Goal: Task Accomplishment & Management: Manage account settings

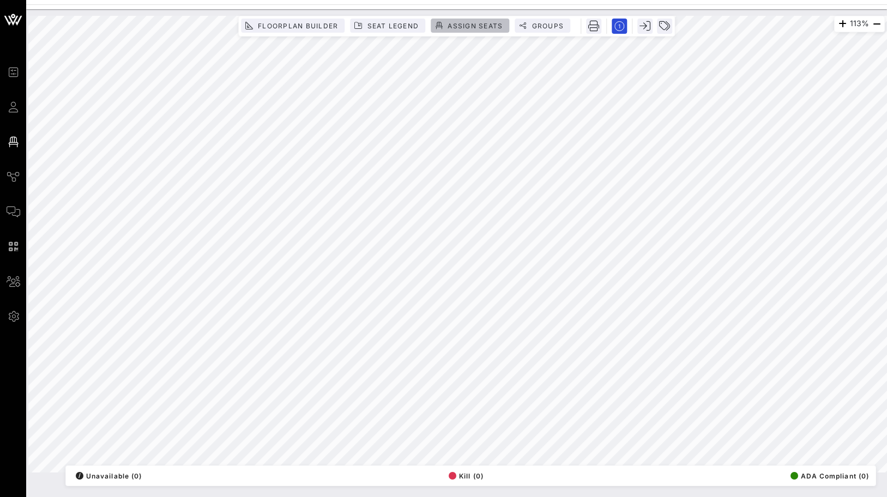
click at [468, 27] on span "Assign Seats" at bounding box center [475, 26] width 56 height 8
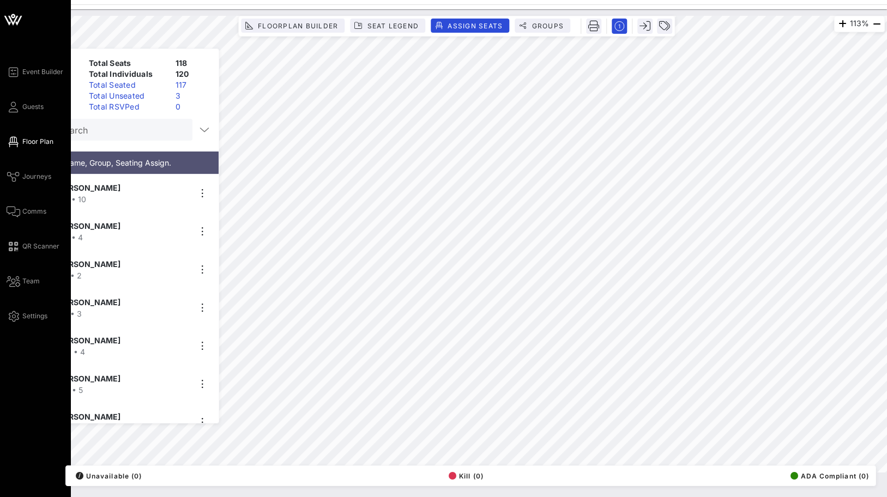
click at [9, 116] on div "Event Builder Guests Floor Plan Journeys Comms QR Scanner Team Settings" at bounding box center [39, 193] width 64 height 257
click at [16, 107] on icon at bounding box center [14, 107] width 14 height 2
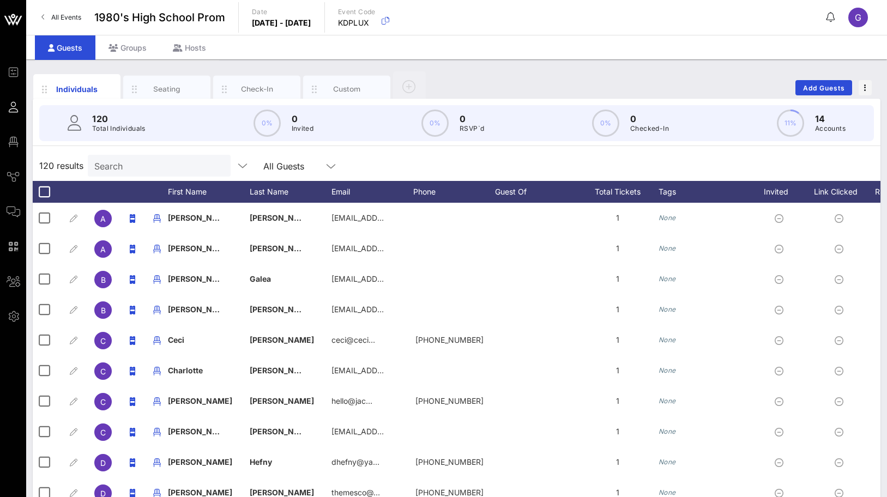
click at [123, 137] on div "120 Total Individuals 0% 0 Invited 0% 0 RSVP`d 0% 0 Checked-In 11% 14 Accounts" at bounding box center [456, 123] width 835 height 36
click at [119, 160] on input "text" at bounding box center [158, 166] width 128 height 14
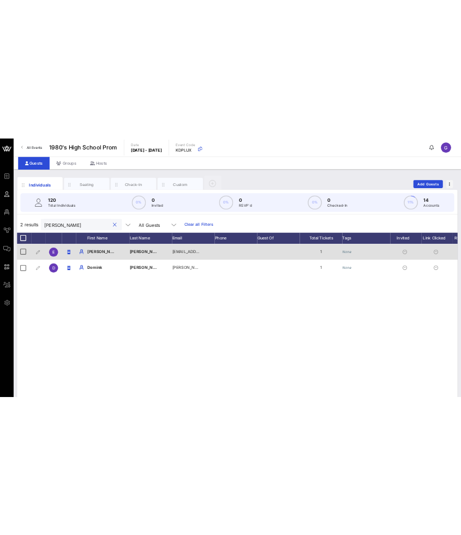
scroll to position [0, 116]
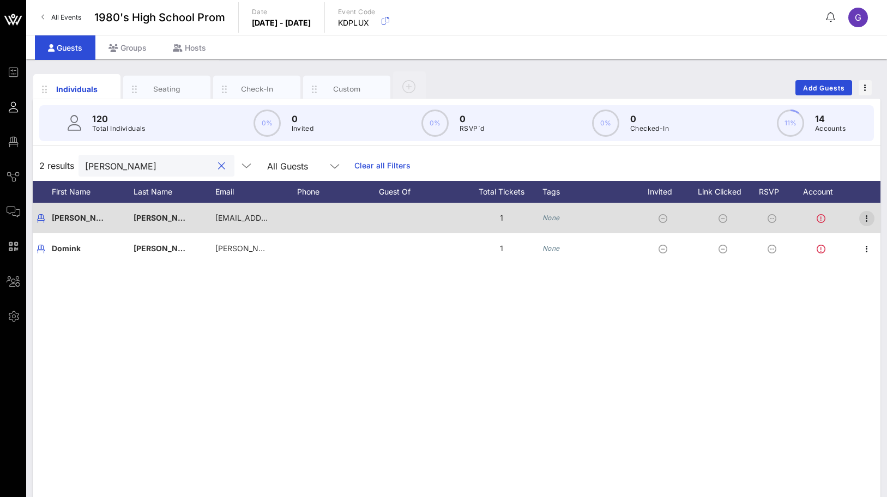
type input "[PERSON_NAME]"
click at [864, 220] on icon "button" at bounding box center [866, 218] width 13 height 13
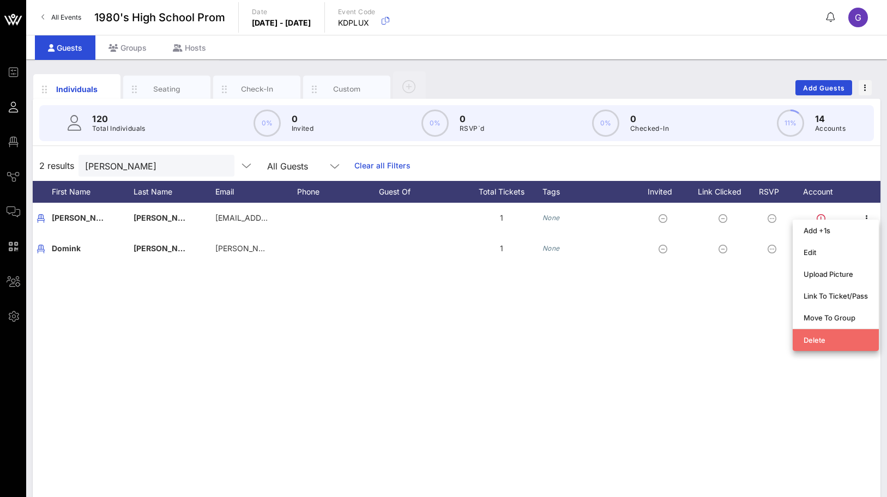
click at [802, 342] on div "Delete" at bounding box center [836, 340] width 86 height 22
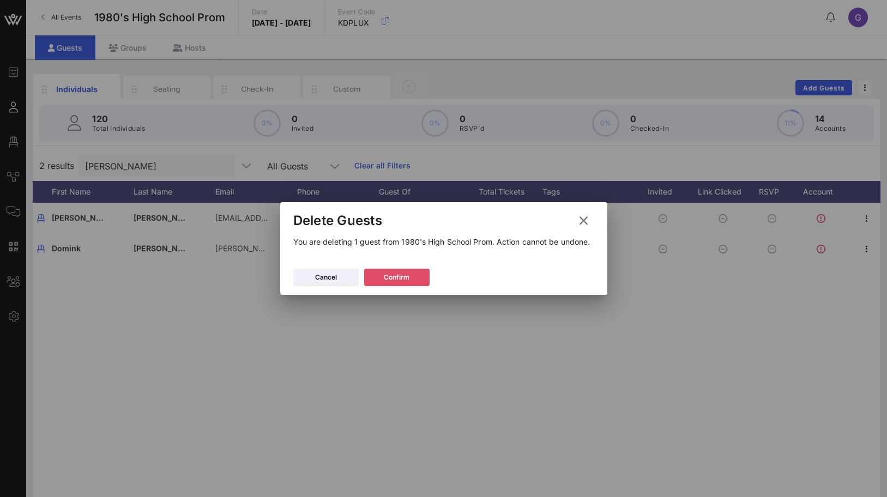
click at [412, 272] on button "Confirm" at bounding box center [396, 277] width 65 height 17
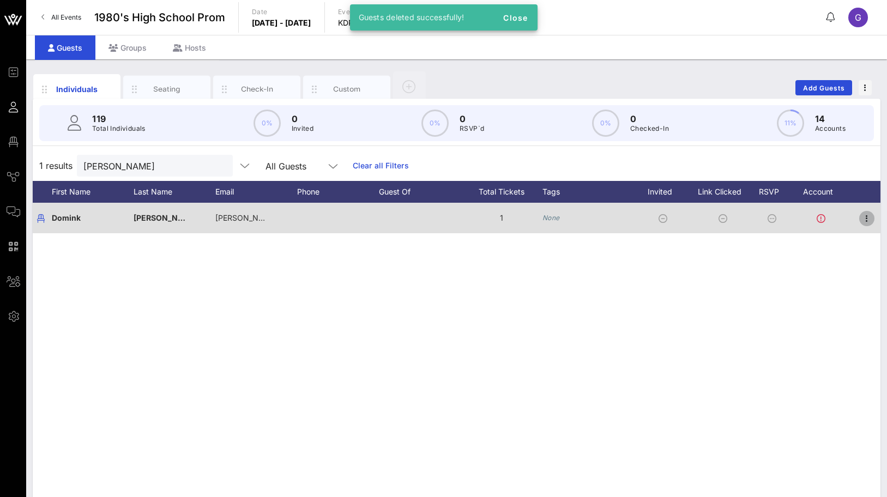
click at [867, 215] on icon "button" at bounding box center [866, 218] width 13 height 13
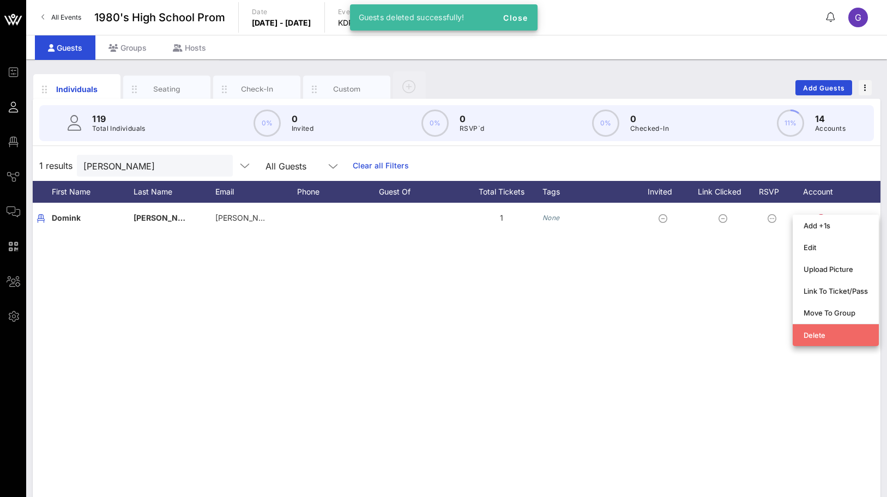
click at [815, 334] on div "Delete" at bounding box center [836, 335] width 64 height 9
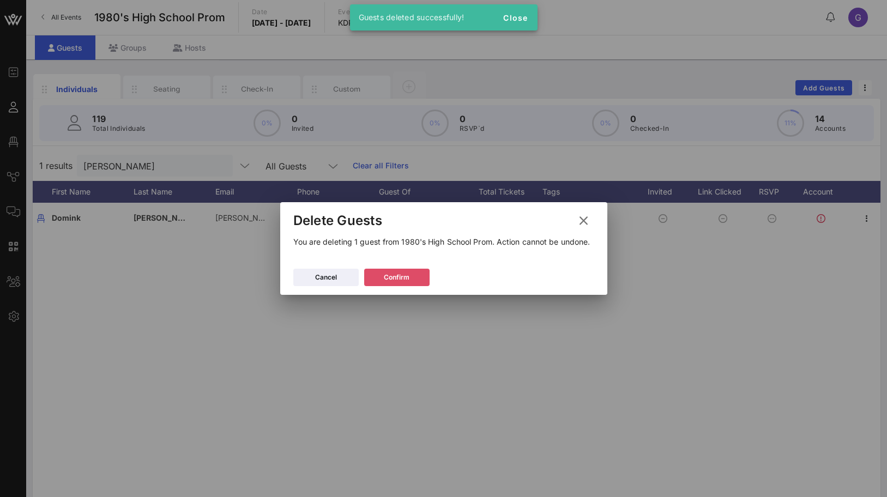
click at [403, 275] on div "Confirm" at bounding box center [397, 277] width 26 height 11
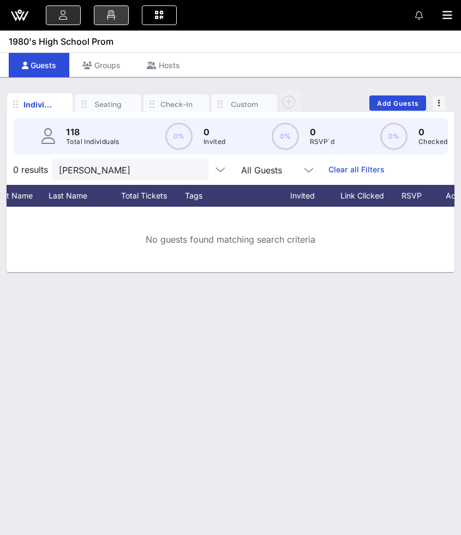
click at [114, 15] on icon at bounding box center [111, 15] width 12 height 1
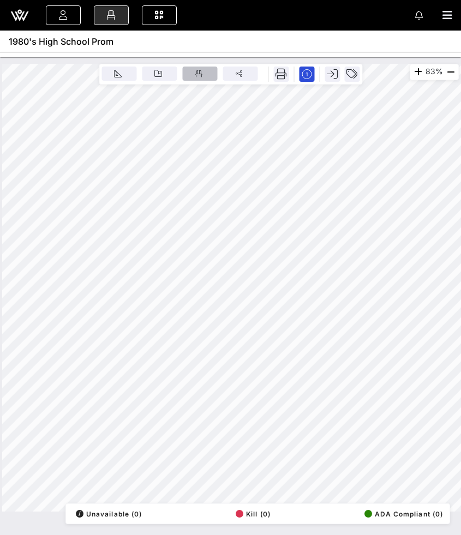
click at [197, 76] on icon "button" at bounding box center [199, 74] width 8 height 8
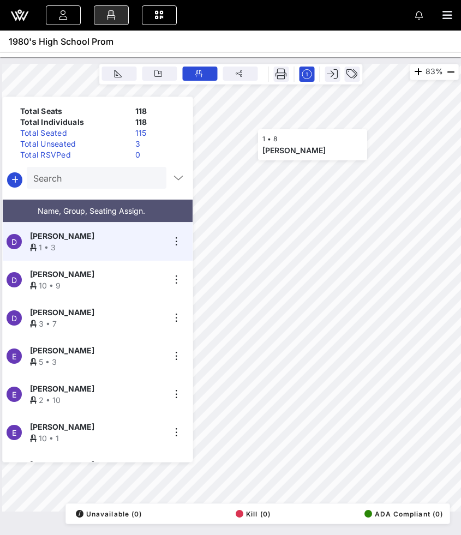
scroll to position [878, 0]
click at [15, 183] on icon "button" at bounding box center [14, 179] width 13 height 13
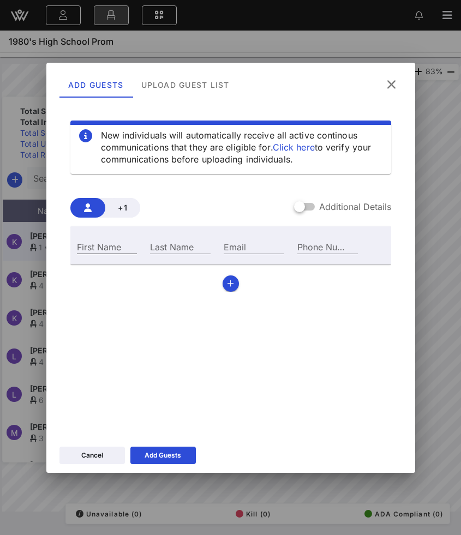
click at [111, 247] on input "First Name" at bounding box center [107, 246] width 61 height 14
type input "[PERSON_NAME]"
click at [167, 252] on input "Last Name" at bounding box center [180, 246] width 61 height 14
type input "[PERSON_NAME]"
click at [231, 283] on icon "button" at bounding box center [230, 284] width 7 height 8
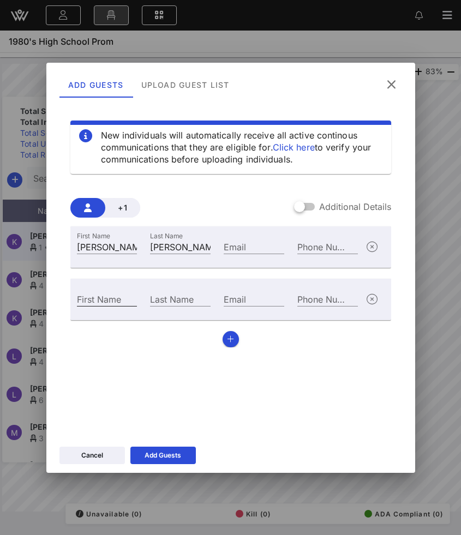
click at [96, 297] on div "First Name" at bounding box center [107, 299] width 61 height 14
paste input "[PERSON_NAME]"
click at [123, 301] on input "[PERSON_NAME]" at bounding box center [107, 299] width 61 height 14
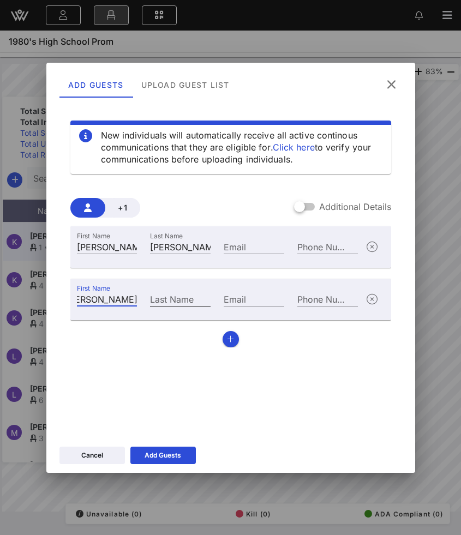
scroll to position [0, 0]
type input "[PERSON_NAME]"
click at [171, 300] on input "Last Name" at bounding box center [180, 299] width 61 height 14
paste input "Caneschi"
type input "Caneschi"
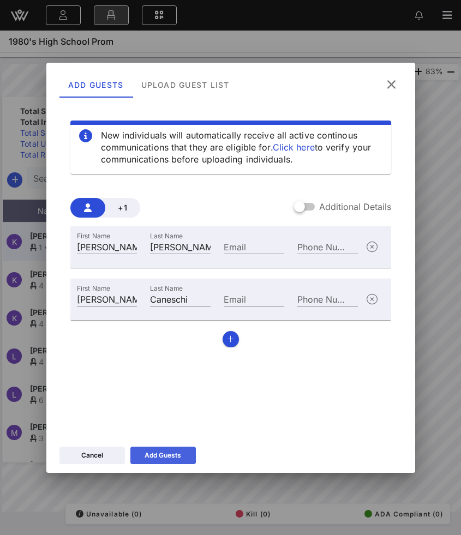
click at [143, 457] on button "Add Guests" at bounding box center [162, 454] width 65 height 17
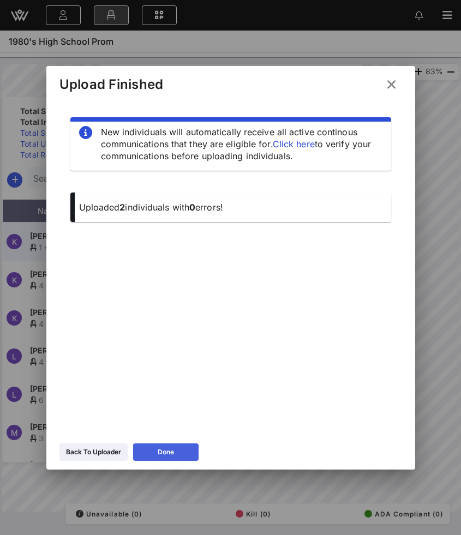
click at [177, 450] on button "Done" at bounding box center [165, 451] width 65 height 17
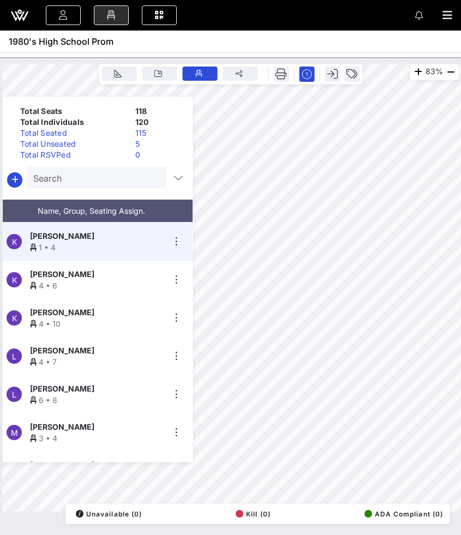
click at [64, 144] on div "Total Unseated" at bounding box center [73, 143] width 115 height 11
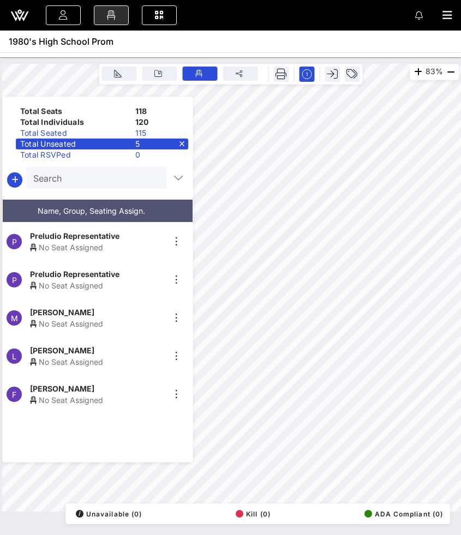
click at [88, 356] on div "No Seat Assigned" at bounding box center [97, 361] width 134 height 11
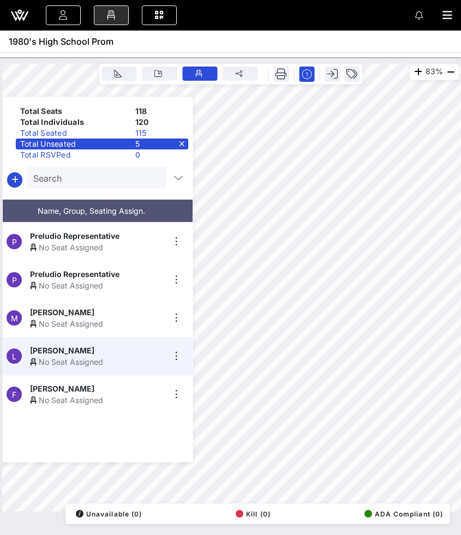
click at [102, 387] on div "P Preludio Representative No Seat Assigned P Preludio Representative No Seat As…" at bounding box center [98, 341] width 190 height 239
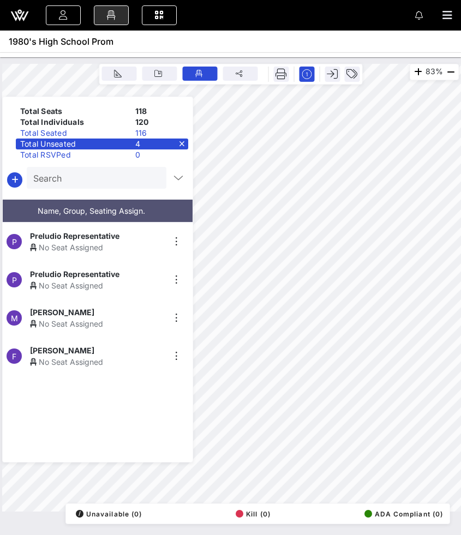
click at [117, 345] on div "[PERSON_NAME]" at bounding box center [97, 350] width 134 height 11
click at [201, 73] on icon "button" at bounding box center [199, 74] width 8 height 8
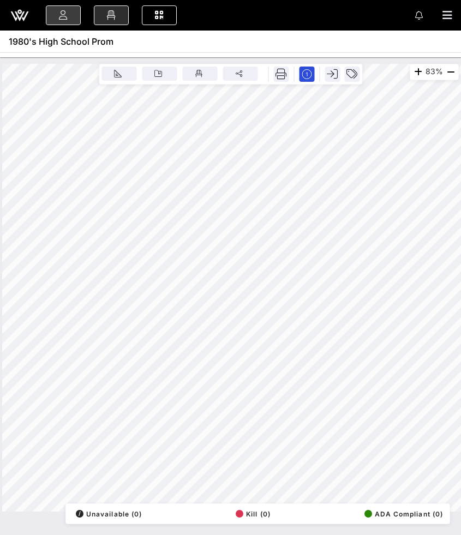
click at [60, 15] on icon at bounding box center [63, 15] width 12 height 1
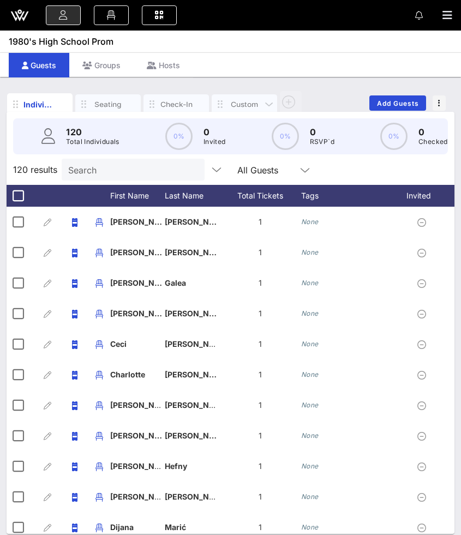
click at [235, 103] on div "Custom" at bounding box center [244, 104] width 33 height 10
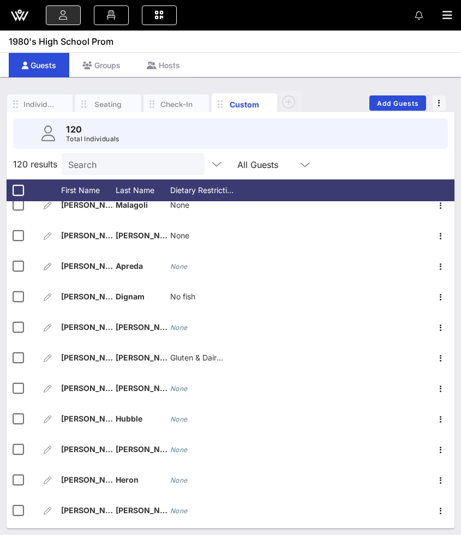
scroll to position [3336, 0]
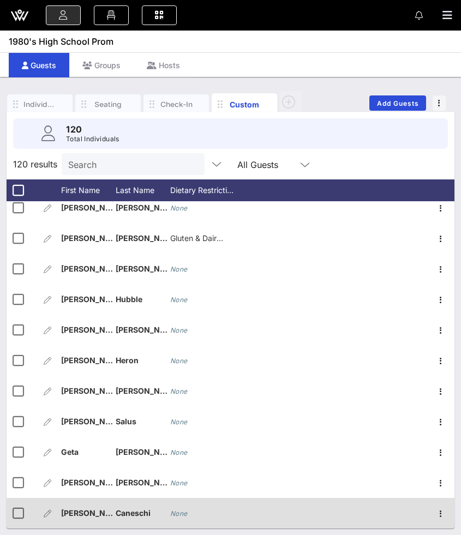
click at [179, 497] on icon "None" at bounding box center [178, 513] width 17 height 8
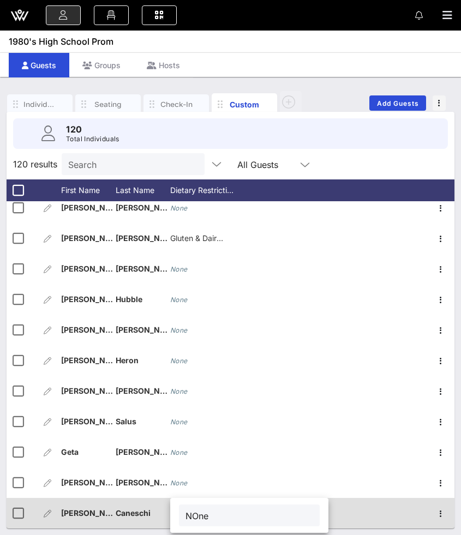
type input "NOne"
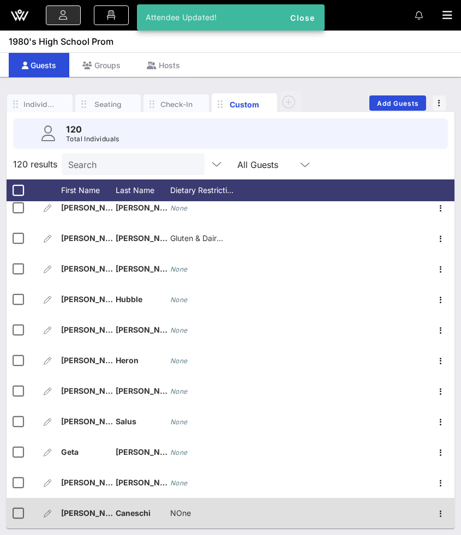
click at [178, 497] on span "NOne" at bounding box center [180, 512] width 21 height 9
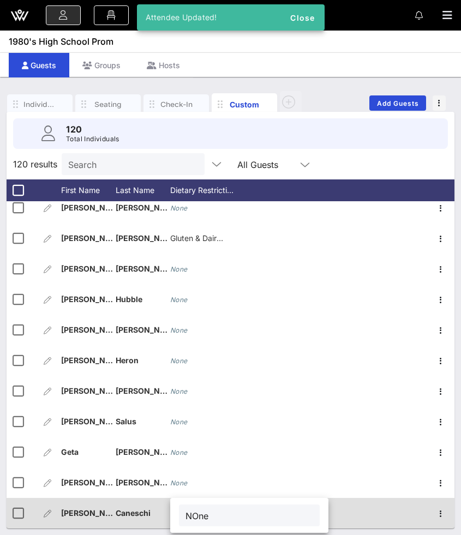
click at [178, 497] on div "NOne" at bounding box center [249, 515] width 158 height 35
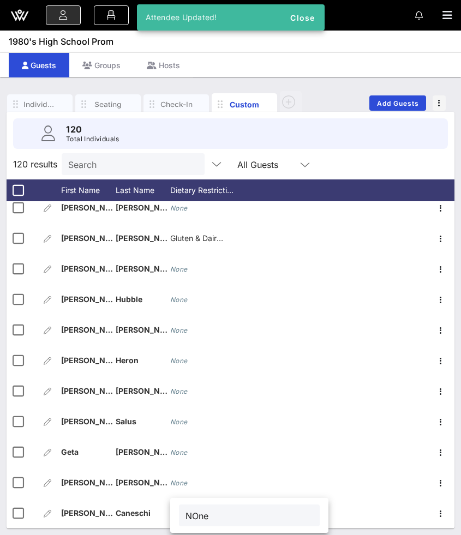
click at [194, 497] on input "NOne" at bounding box center [249, 515] width 128 height 14
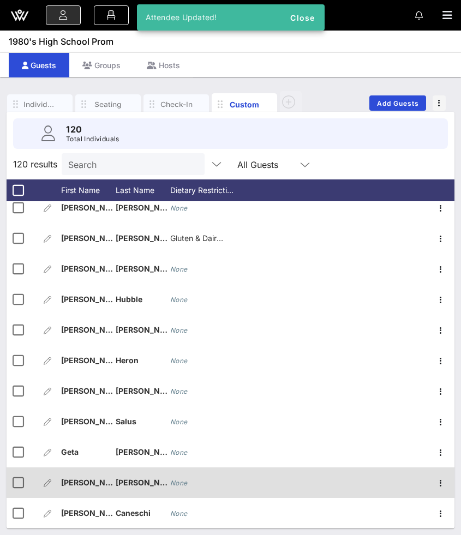
click at [182, 490] on div "None" at bounding box center [178, 482] width 17 height 31
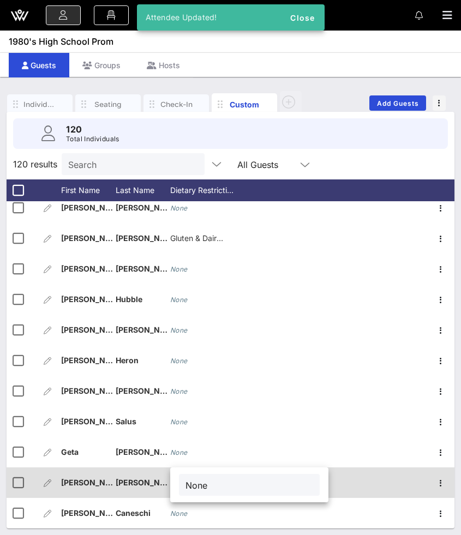
type input "None"
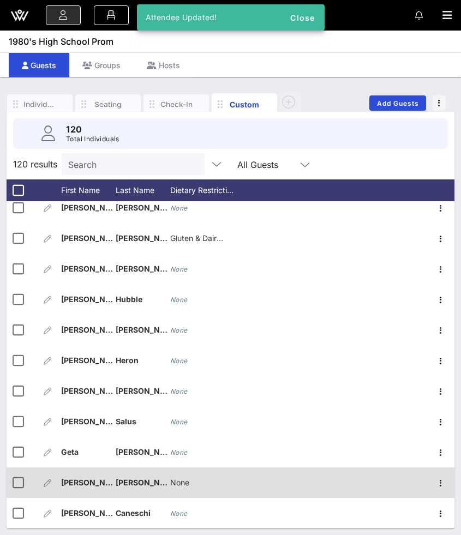
click at [183, 485] on span "None" at bounding box center [179, 482] width 19 height 9
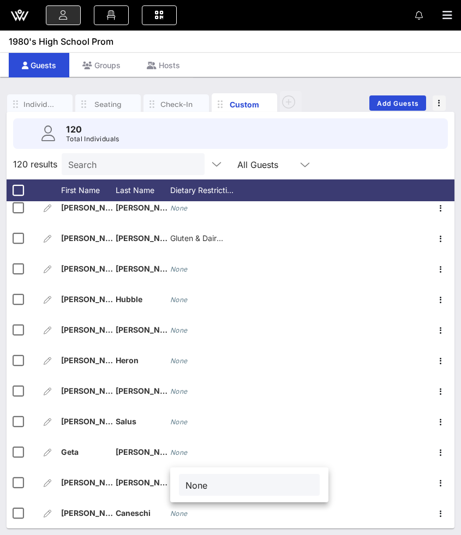
click at [195, 484] on input "None" at bounding box center [249, 485] width 128 height 14
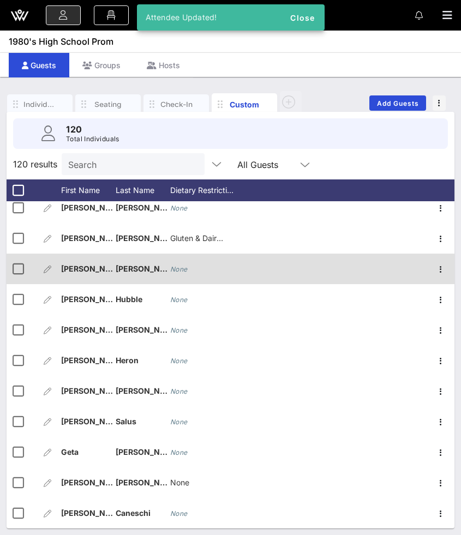
click at [176, 258] on div "None" at bounding box center [178, 268] width 17 height 31
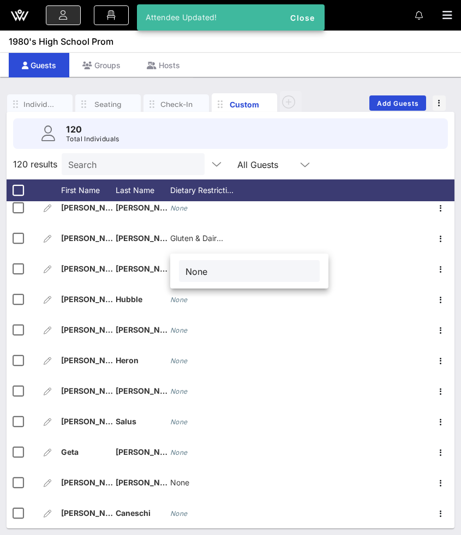
type input "None"
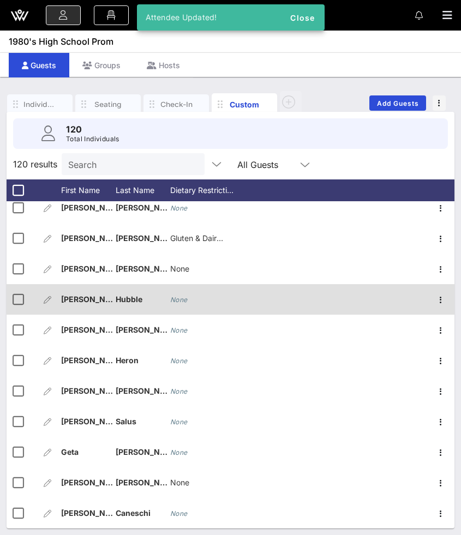
click at [184, 295] on div "None" at bounding box center [178, 299] width 17 height 31
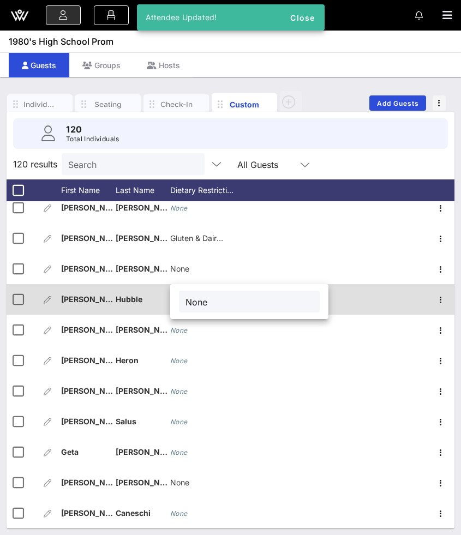
type input "None"
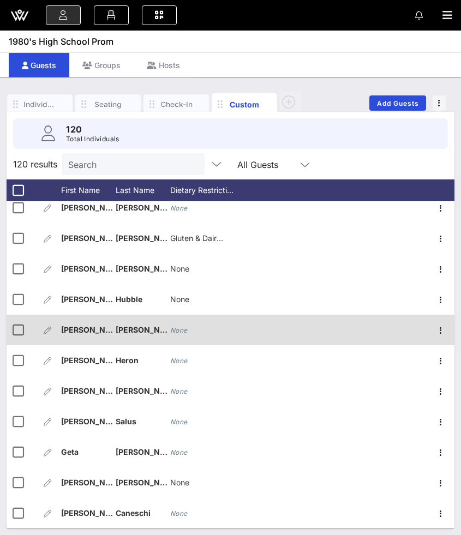
click at [172, 338] on div "None" at bounding box center [178, 330] width 17 height 31
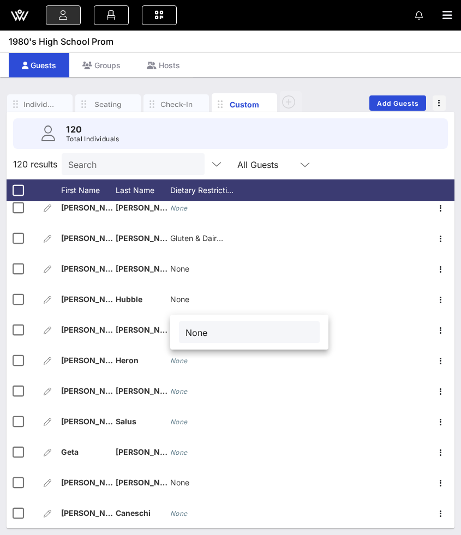
type input "None"
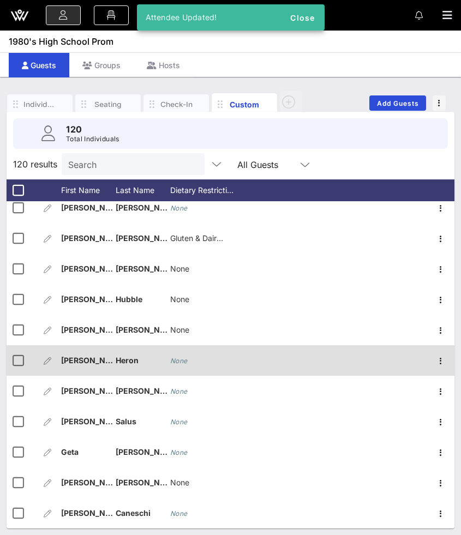
click at [178, 366] on div "None" at bounding box center [178, 360] width 17 height 31
type input "None"
click at [182, 359] on icon "None" at bounding box center [178, 361] width 17 height 8
paste input "None"
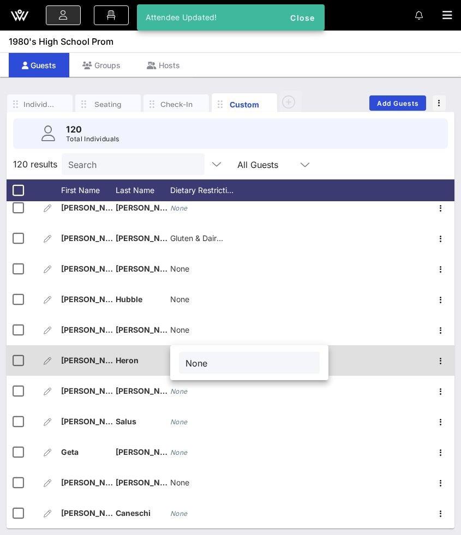
type input "None"
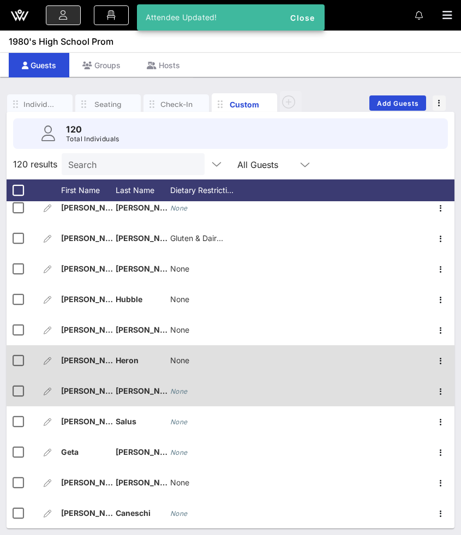
click at [182, 394] on icon "None" at bounding box center [178, 391] width 17 height 8
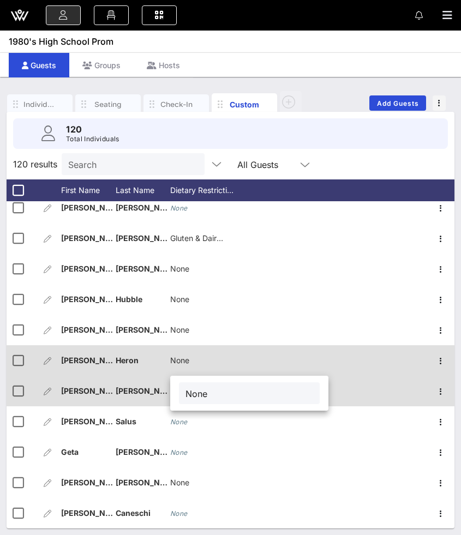
type input "None"
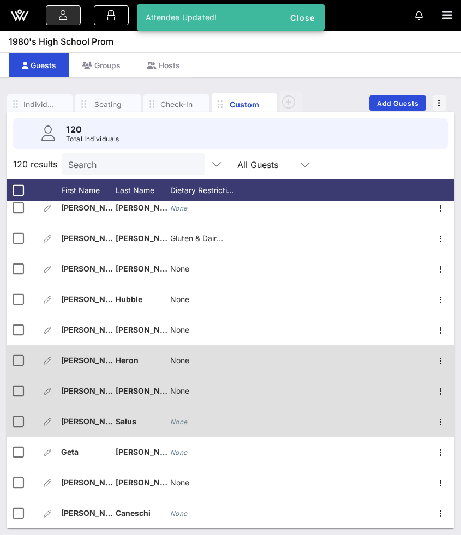
click at [174, 425] on icon "None" at bounding box center [178, 422] width 17 height 8
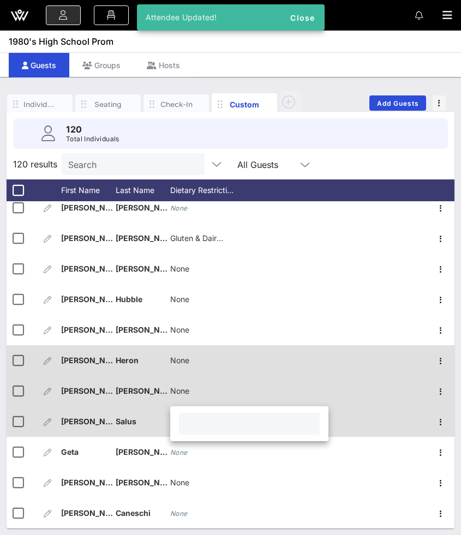
paste input "None"
type input "None"
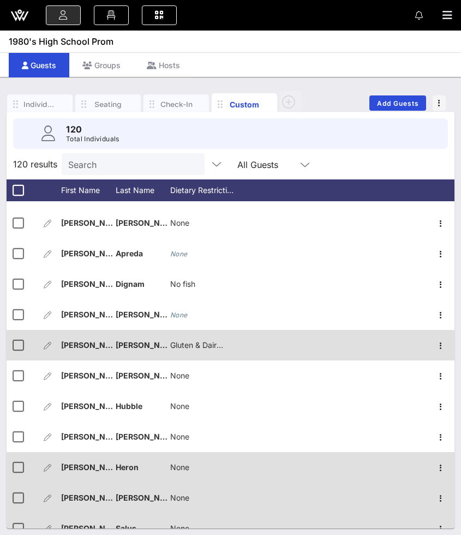
scroll to position [3230, 0]
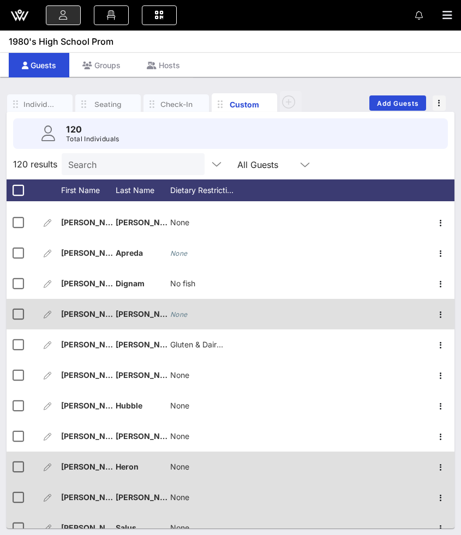
click at [179, 309] on div "None" at bounding box center [178, 314] width 17 height 31
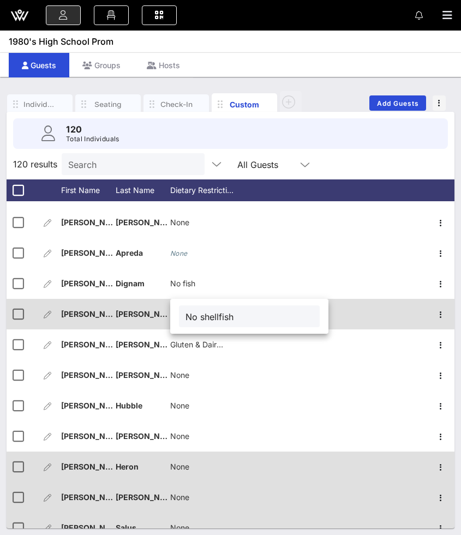
type input "No shellfish"
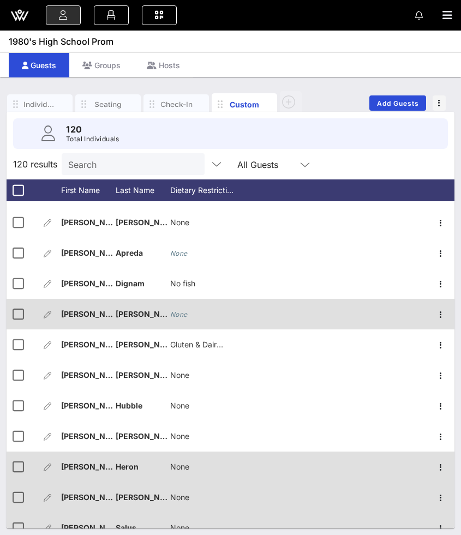
click at [182, 315] on icon "None" at bounding box center [178, 314] width 17 height 8
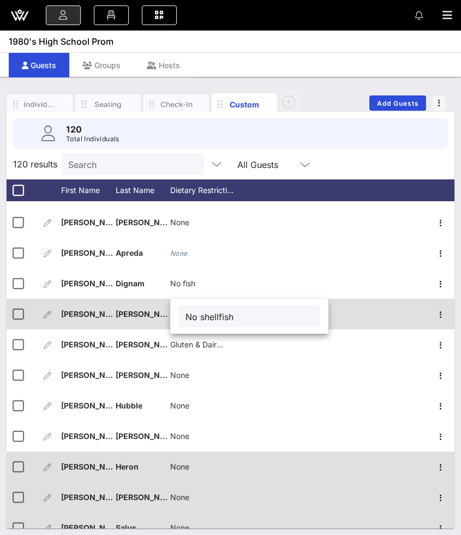
type input "No shellfish"
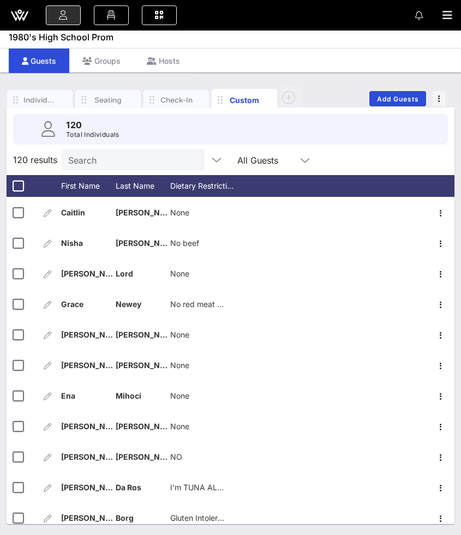
scroll to position [3336, 0]
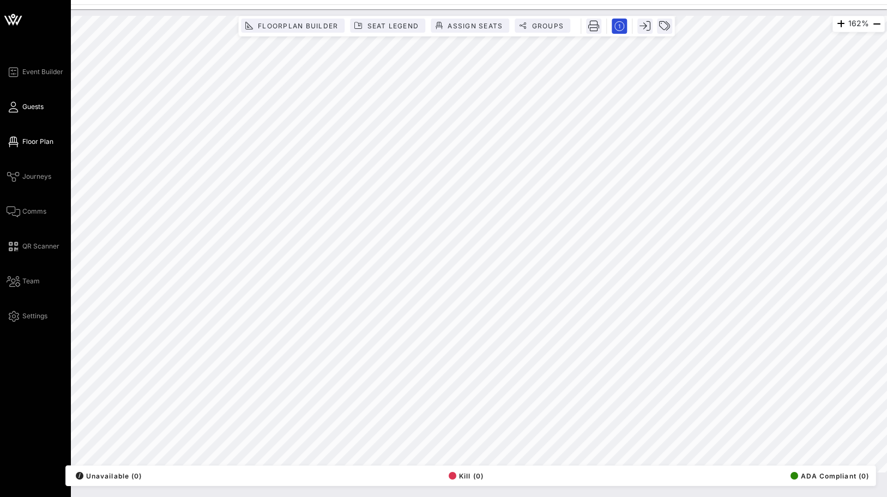
click at [16, 106] on icon at bounding box center [14, 107] width 14 height 2
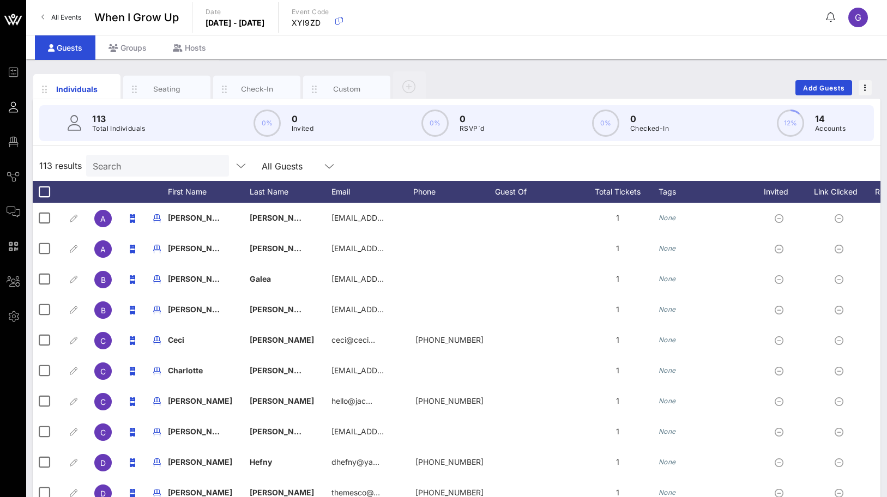
click at [127, 155] on div "Search" at bounding box center [157, 166] width 128 height 22
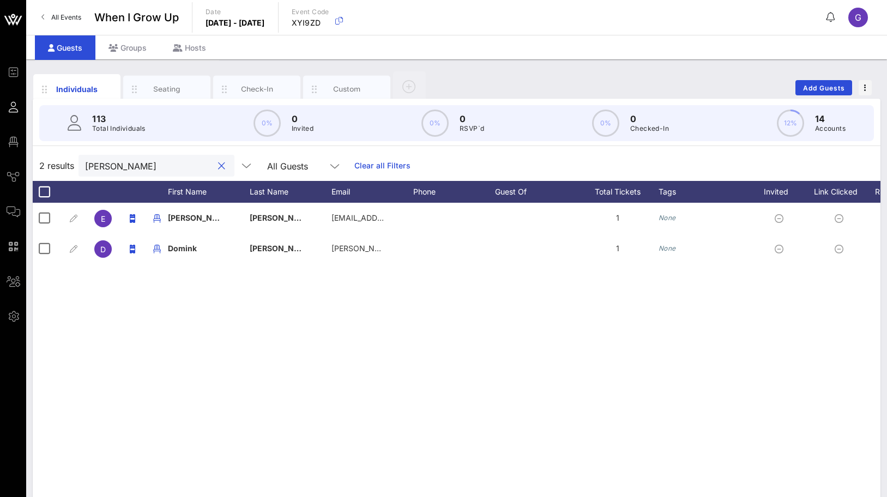
scroll to position [0, 116]
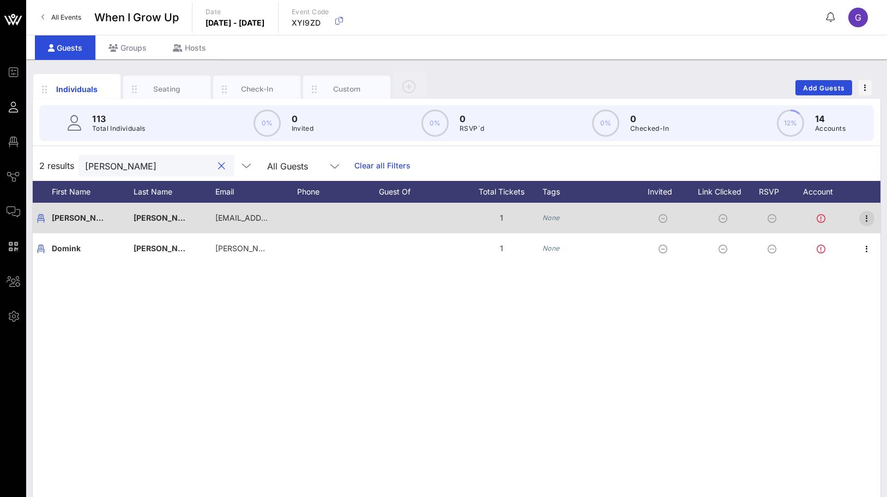
type input "[PERSON_NAME]"
click at [867, 218] on icon "button" at bounding box center [866, 218] width 13 height 13
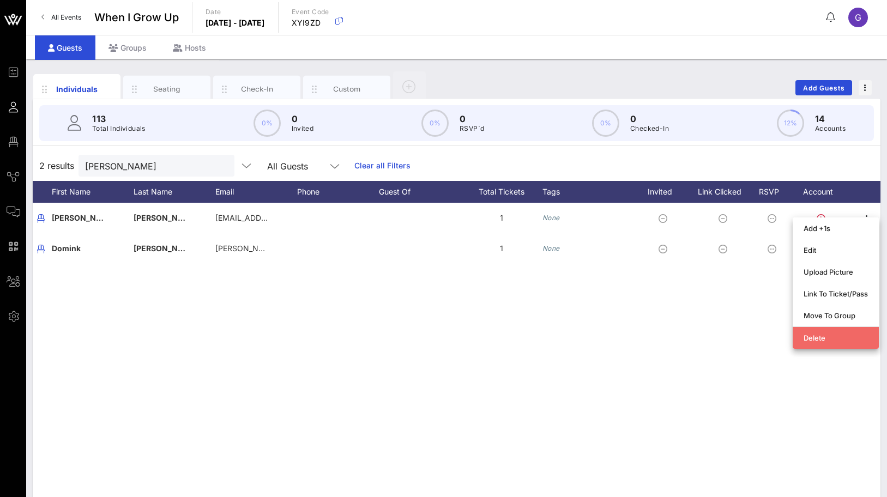
click at [836, 338] on div "Delete" at bounding box center [836, 338] width 64 height 9
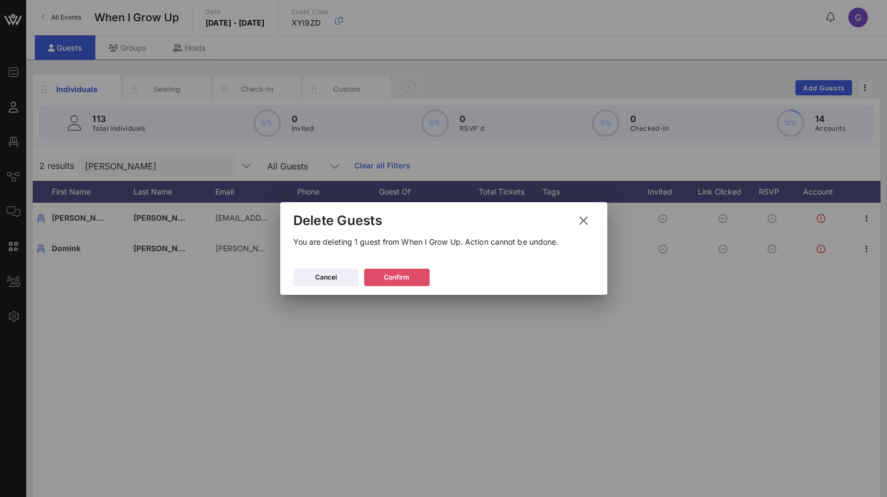
click at [412, 279] on button "Confirm" at bounding box center [396, 277] width 65 height 17
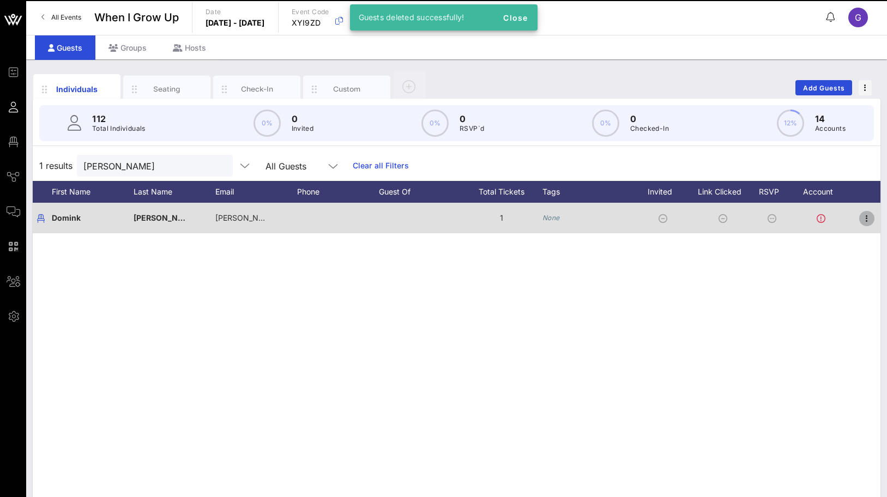
click at [869, 221] on icon "button" at bounding box center [866, 218] width 13 height 13
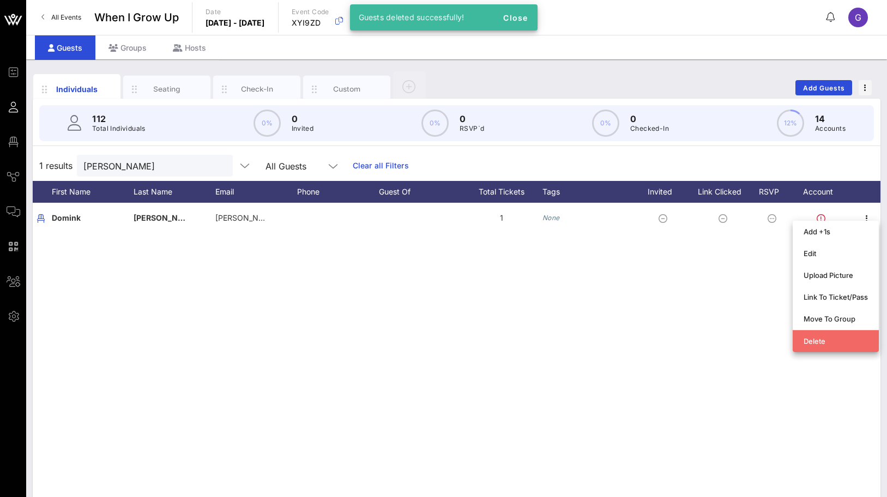
click at [815, 341] on div "Delete" at bounding box center [836, 341] width 64 height 9
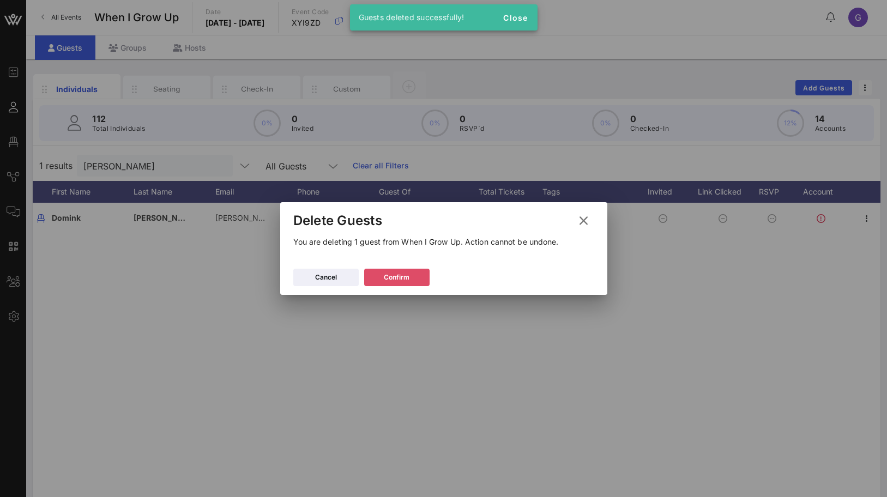
click at [410, 274] on button "Confirm" at bounding box center [396, 277] width 65 height 17
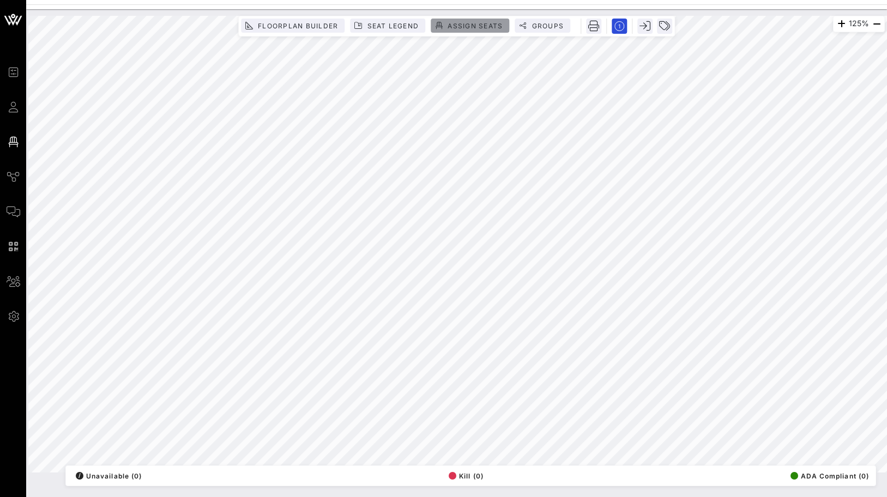
click at [461, 25] on span "Assign Seats" at bounding box center [475, 26] width 56 height 8
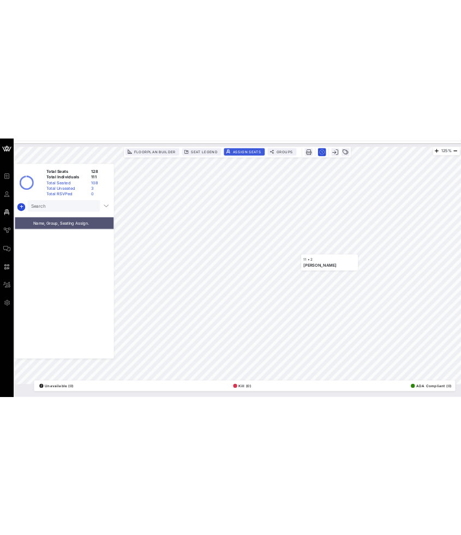
scroll to position [1526, 0]
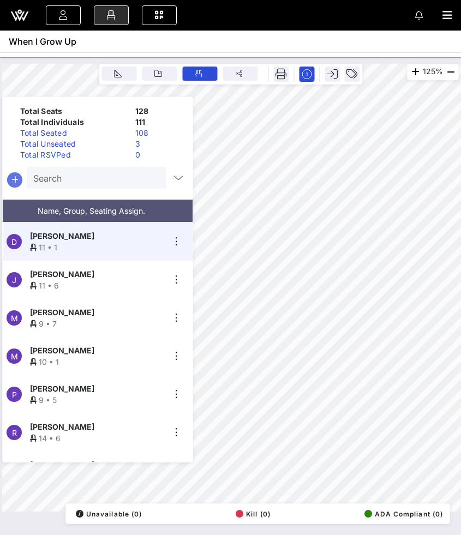
click at [11, 176] on icon "button" at bounding box center [14, 179] width 13 height 13
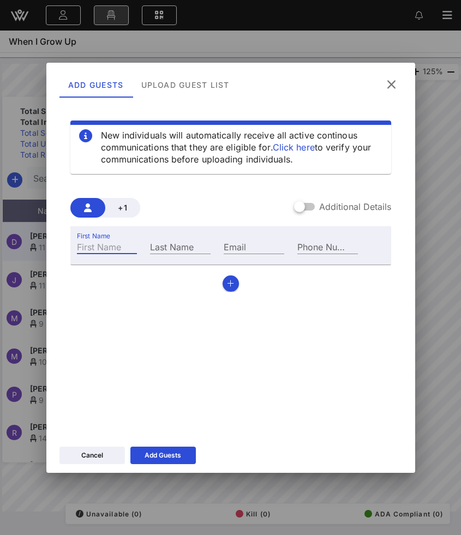
click at [106, 246] on input "First Name" at bounding box center [107, 246] width 61 height 14
type input "[PERSON_NAME]"
click at [166, 248] on input "Last Name" at bounding box center [180, 246] width 61 height 14
paste input "Caneschi"
type input "Caneschi"
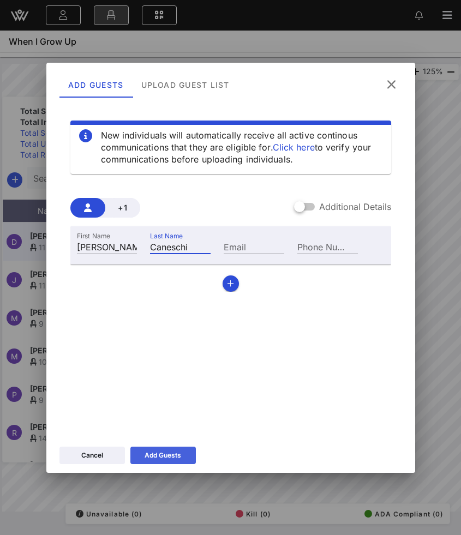
click at [150, 450] on div "Add Guests" at bounding box center [162, 455] width 37 height 11
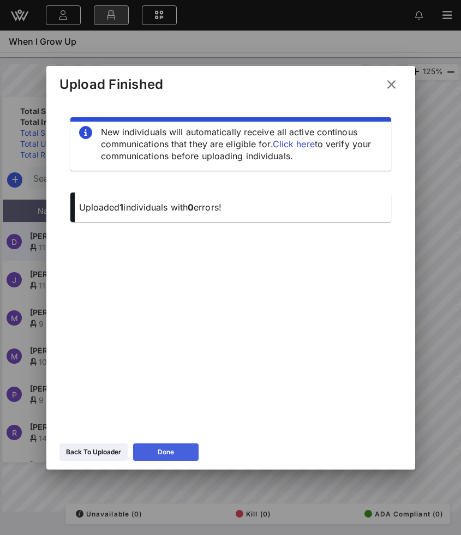
click at [164, 444] on button "Done" at bounding box center [165, 451] width 65 height 17
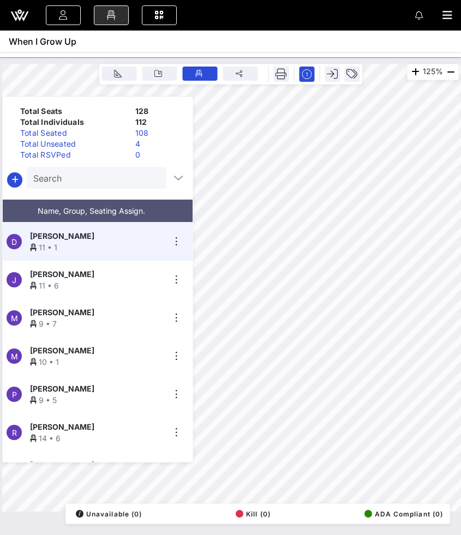
click at [75, 139] on div "Total Unseated" at bounding box center [73, 143] width 115 height 11
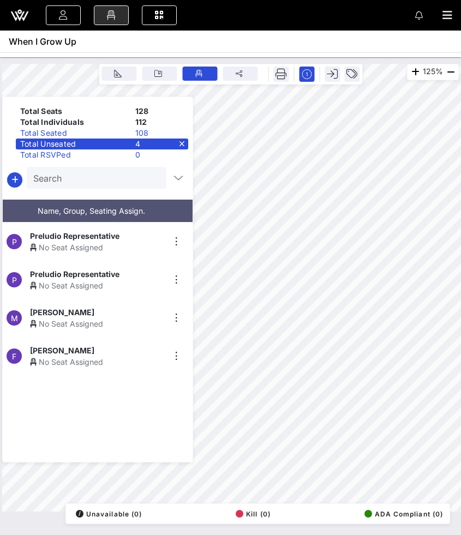
scroll to position [0, 0]
click at [88, 350] on span "[PERSON_NAME]" at bounding box center [62, 350] width 64 height 11
click at [15, 182] on icon "button" at bounding box center [14, 179] width 13 height 13
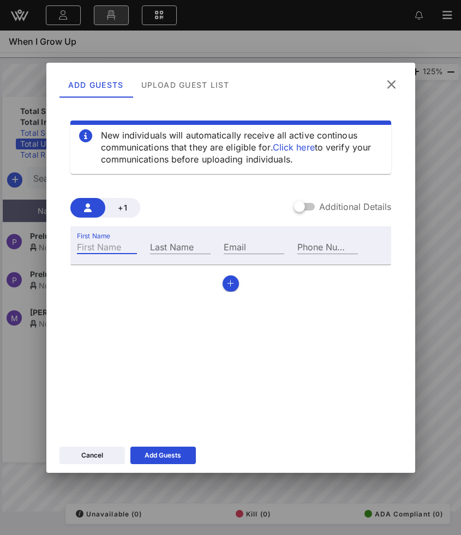
click at [107, 243] on div "First Name" at bounding box center [107, 246] width 61 height 14
paste input "[PERSON_NAME]"
click at [124, 246] on input "[PERSON_NAME]" at bounding box center [107, 246] width 61 height 14
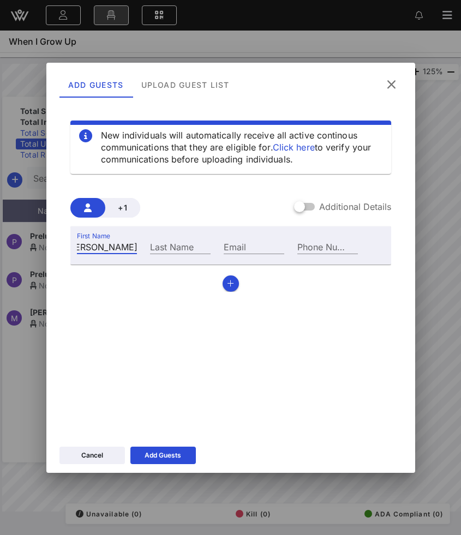
scroll to position [0, 0]
type input "[PERSON_NAME]"
click at [190, 250] on input "Last Name" at bounding box center [180, 246] width 61 height 14
paste input "[PERSON_NAME]"
type input "[PERSON_NAME]"
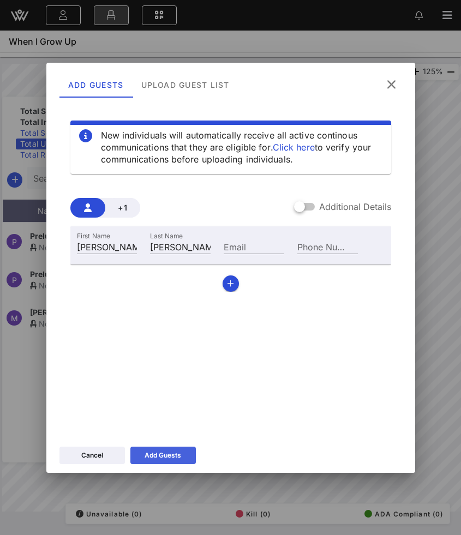
click at [149, 456] on div "Add Guests" at bounding box center [162, 455] width 37 height 11
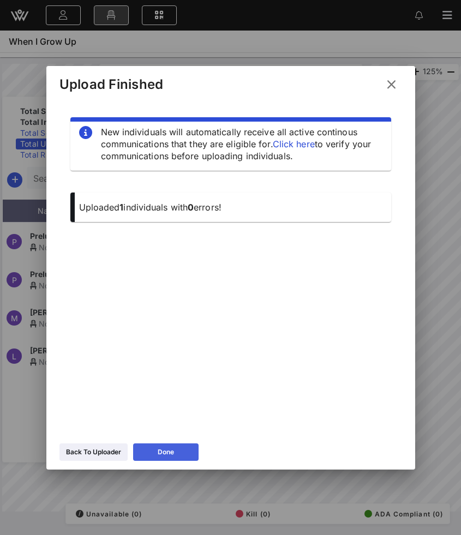
click at [159, 452] on div "Done" at bounding box center [166, 451] width 16 height 11
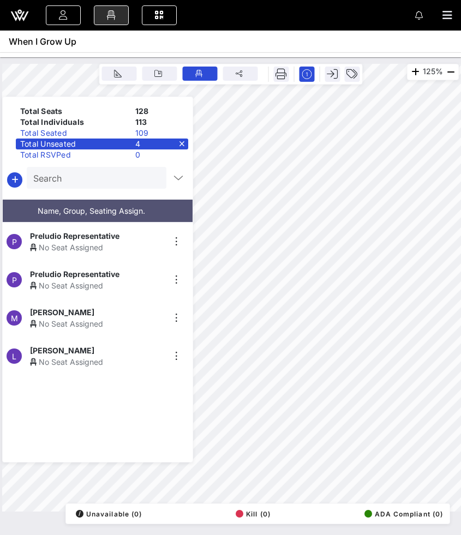
click at [83, 356] on div "No Seat Assigned" at bounding box center [97, 361] width 134 height 11
click at [72, 17] on link at bounding box center [63, 15] width 35 height 20
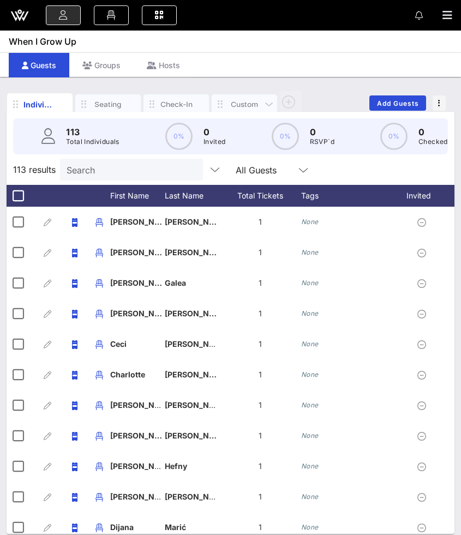
click at [240, 96] on div "Custom" at bounding box center [244, 104] width 65 height 20
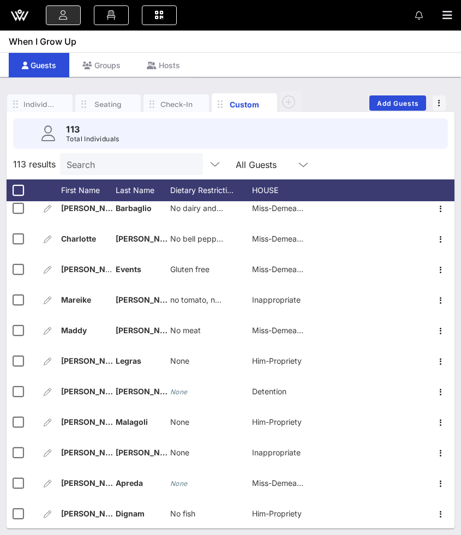
scroll to position [3122, 0]
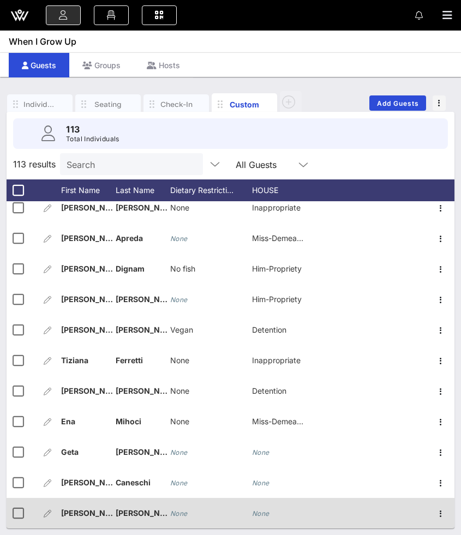
click at [182, 497] on div "None" at bounding box center [178, 513] width 17 height 31
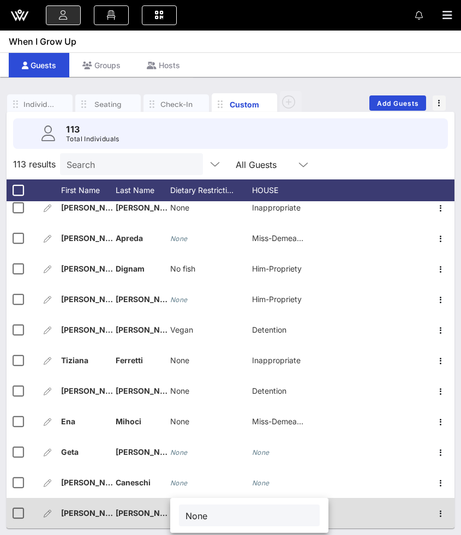
type input "None"
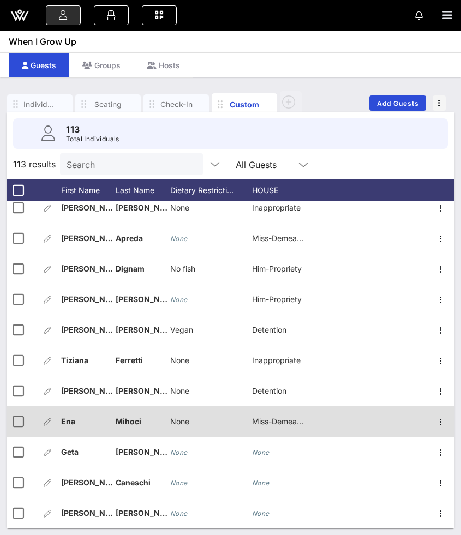
click at [273, 422] on span "Miss-Demeanour" at bounding box center [282, 420] width 61 height 9
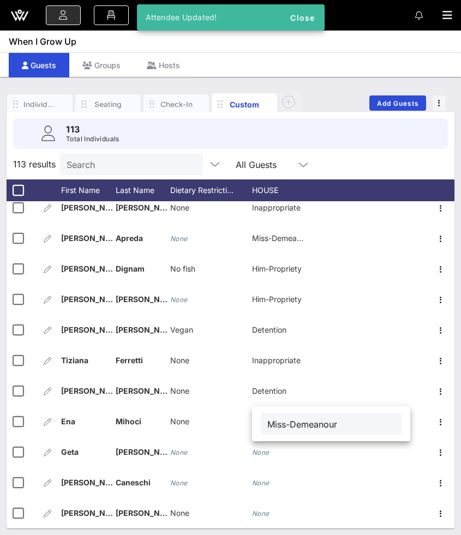
click at [291, 426] on input "Miss-Demeanour" at bounding box center [331, 423] width 128 height 14
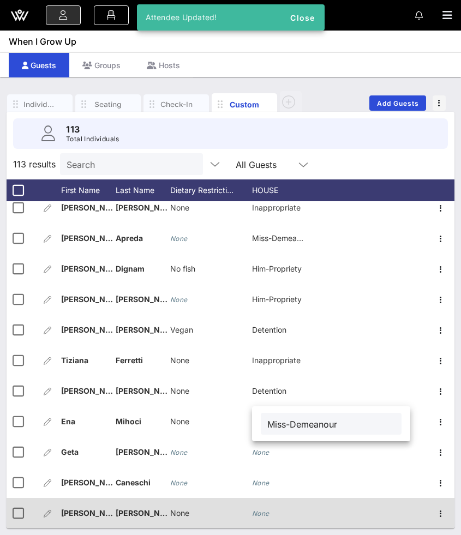
click at [262, 497] on icon "None" at bounding box center [260, 513] width 17 height 8
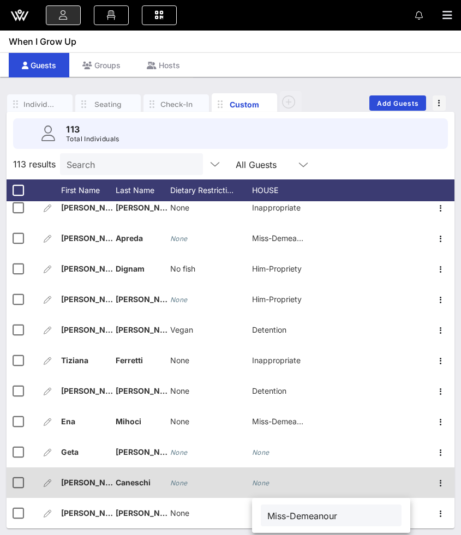
type input "Miss-Demeanour"
click at [265, 486] on icon "None" at bounding box center [260, 483] width 17 height 8
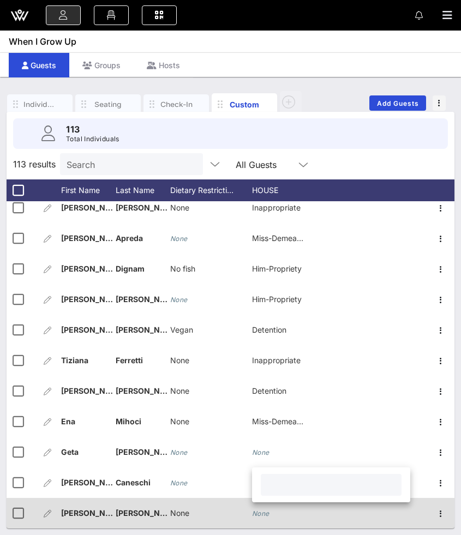
click at [268, 497] on icon "None" at bounding box center [260, 513] width 17 height 8
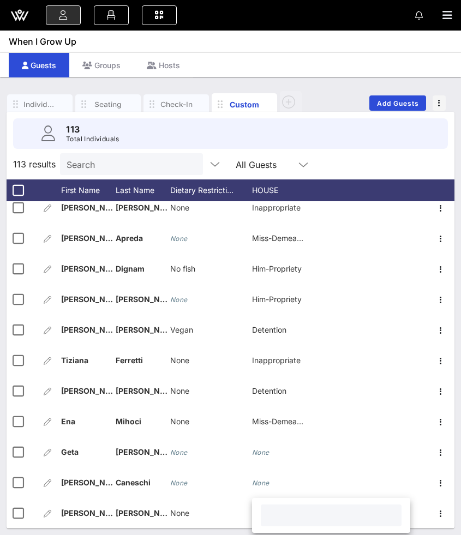
paste input "Miss-Demeanour"
type input "Miss-Demeanour"
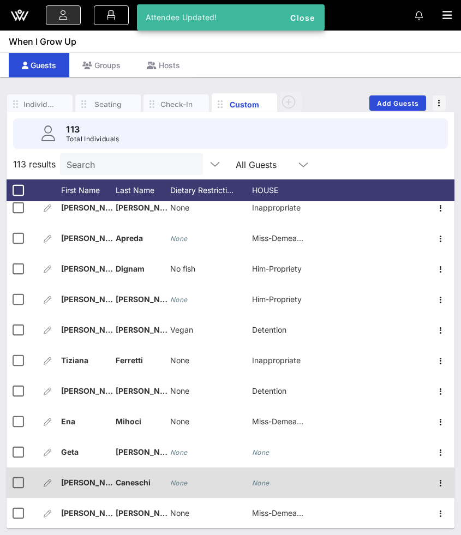
click at [262, 487] on div "None" at bounding box center [260, 482] width 17 height 31
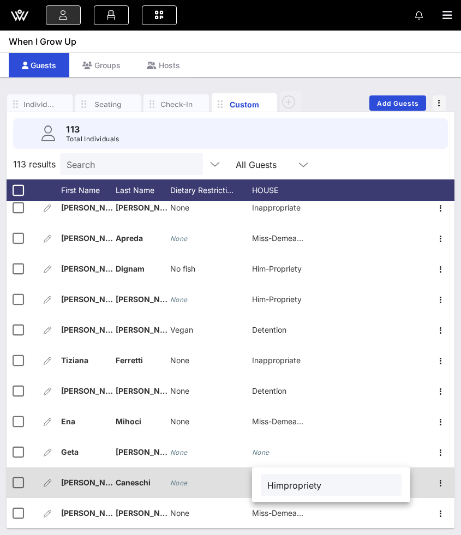
type input "Himpropriety"
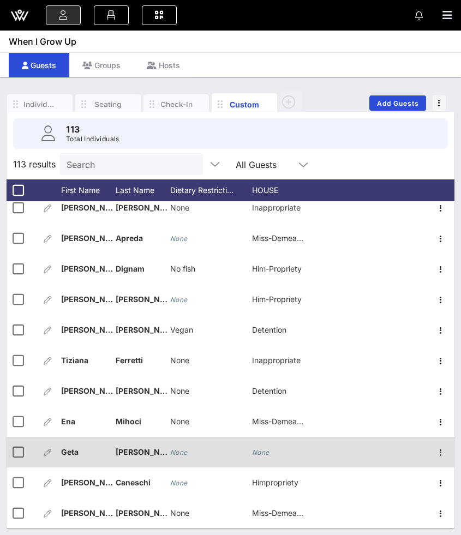
click at [263, 456] on icon "None" at bounding box center [260, 452] width 17 height 8
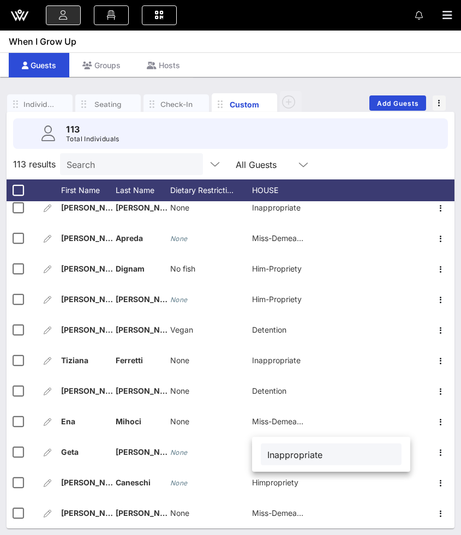
type input "Inappropriate"
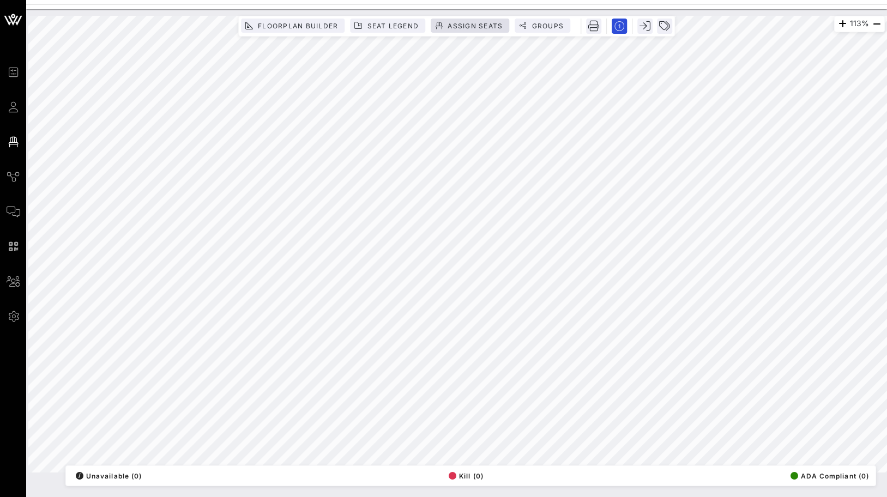
click at [479, 14] on div "113% Floorplan Builder Seat Legend Assign Seats Groups Exit All Reserved Shared…" at bounding box center [456, 244] width 869 height 470
click at [479, 34] on div "Floorplan Builder Seat Legend Assign Seats Groups" at bounding box center [456, 26] width 437 height 21
click at [463, 19] on button "Assign Seats" at bounding box center [470, 26] width 78 height 14
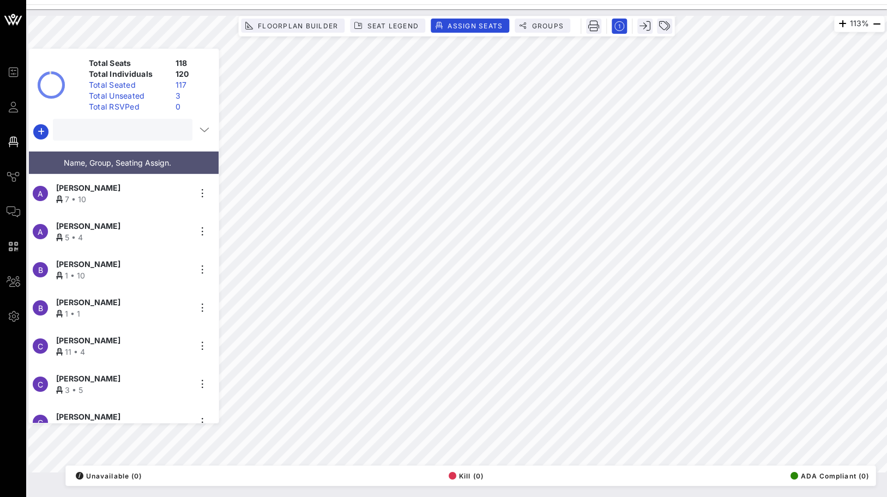
click at [113, 123] on input "text" at bounding box center [121, 130] width 124 height 14
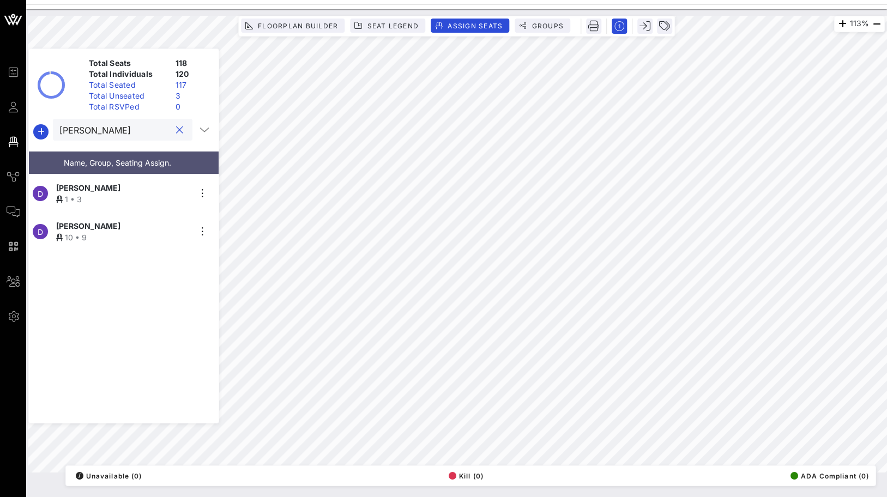
type input "dalia"
click at [91, 188] on span "Dalia Hefny" at bounding box center [88, 187] width 64 height 11
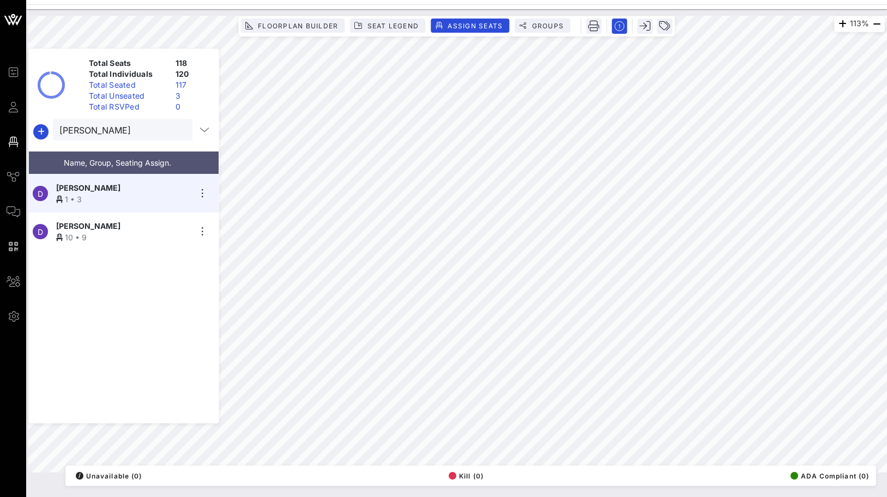
click at [112, 234] on div "10 • 9" at bounding box center [123, 237] width 134 height 11
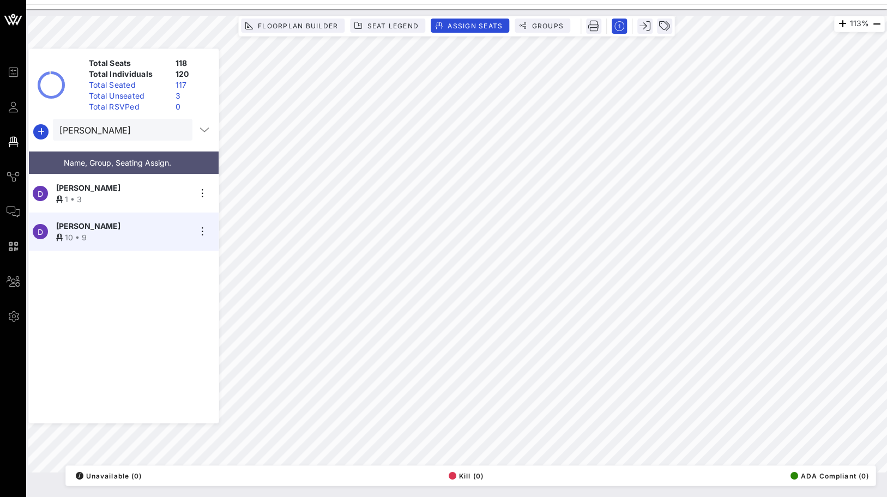
click at [110, 203] on div "D Dalia Hefny 1 • 3" at bounding box center [119, 193] width 181 height 38
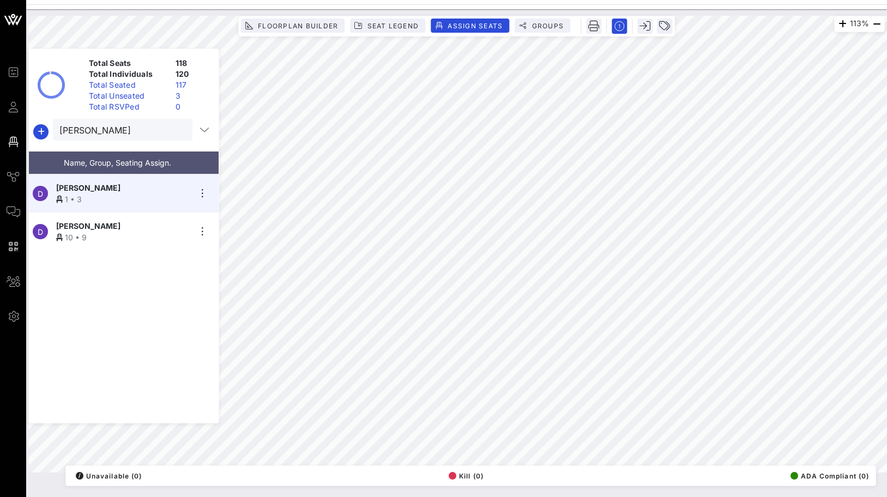
click at [130, 220] on div "Dalia Mansour" at bounding box center [123, 225] width 134 height 11
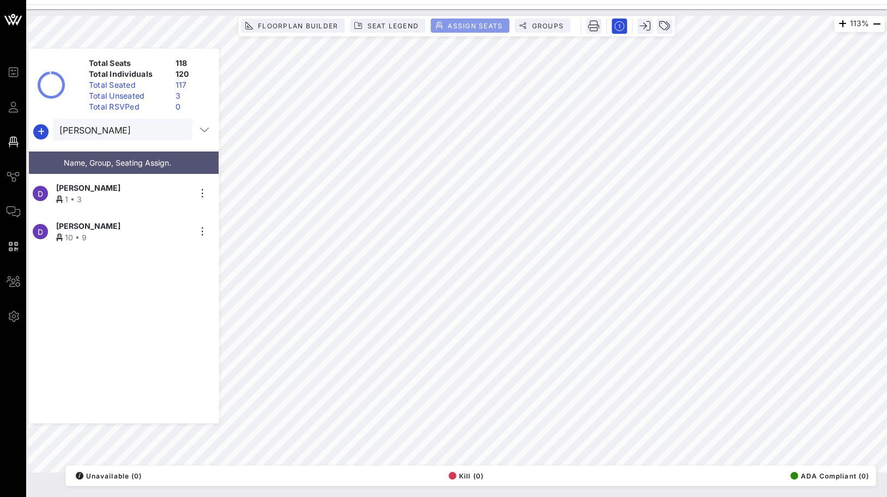
click at [445, 25] on span "Assign Seats" at bounding box center [469, 26] width 65 height 8
